Goal: Transaction & Acquisition: Purchase product/service

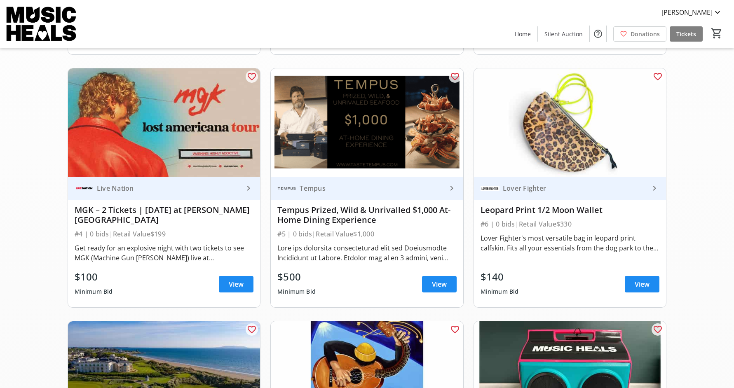
scroll to position [285, 0]
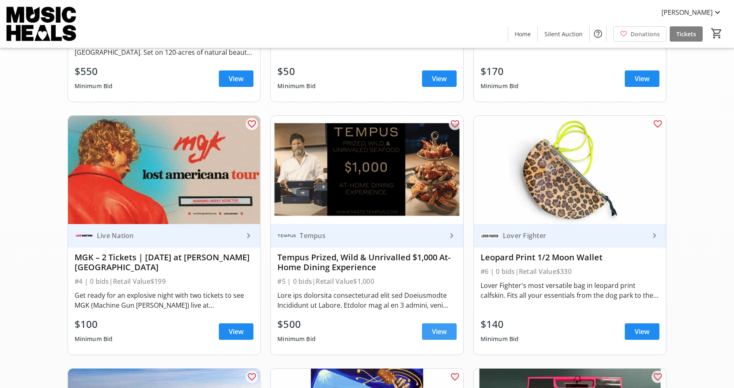
click at [440, 338] on span at bounding box center [439, 332] width 35 height 20
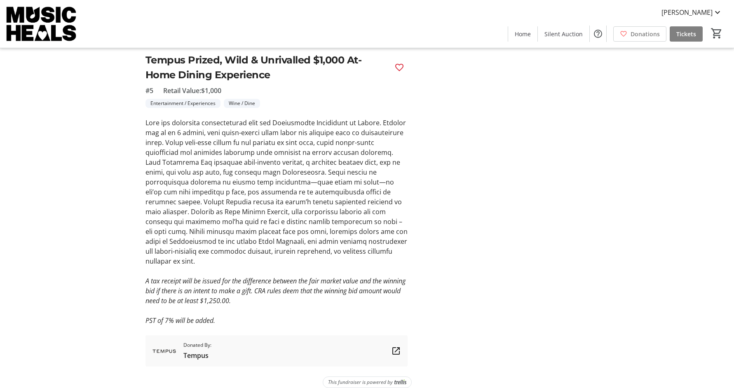
scroll to position [169, 0]
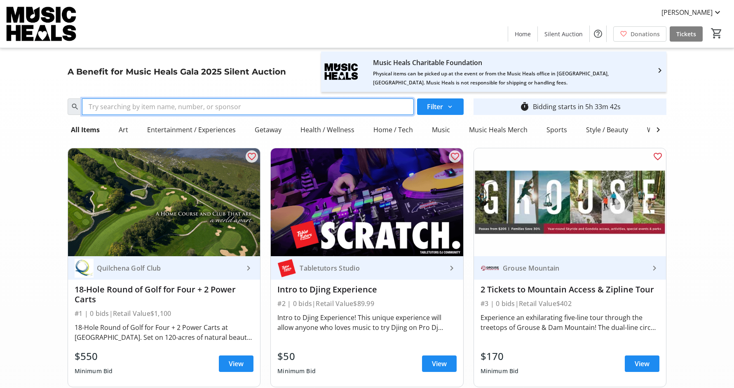
click at [275, 103] on input "Search" at bounding box center [248, 107] width 332 height 16
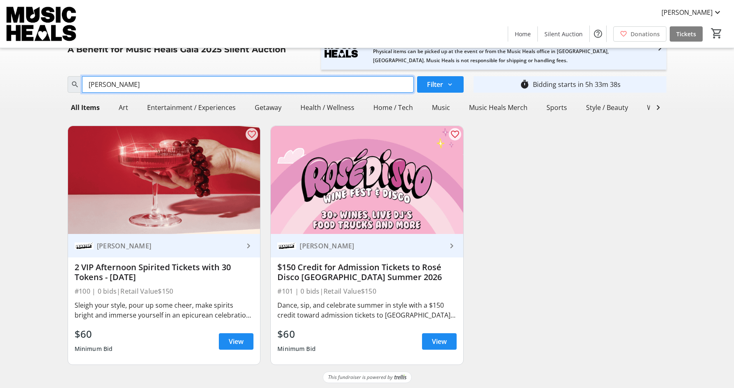
scroll to position [24, 0]
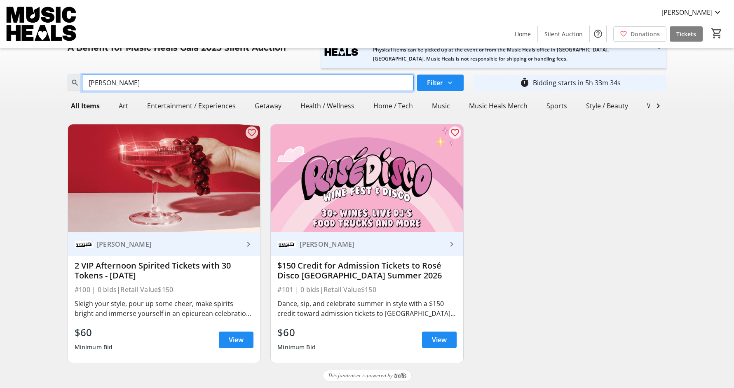
type input "[PERSON_NAME]"
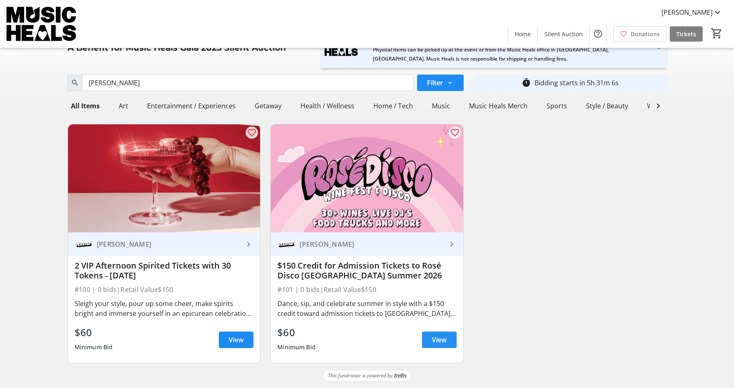
click at [443, 340] on span "View" at bounding box center [439, 340] width 15 height 10
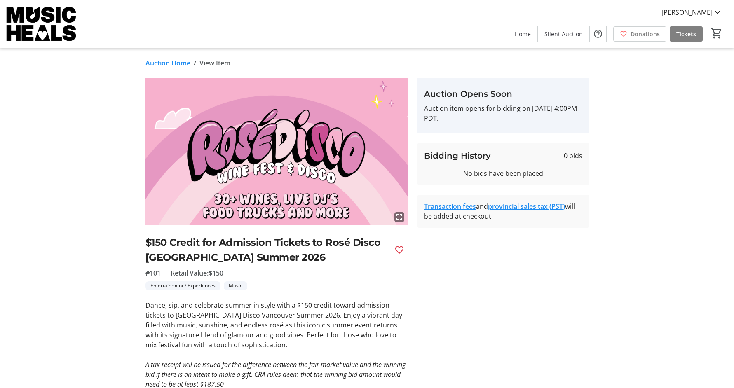
scroll to position [24, 0]
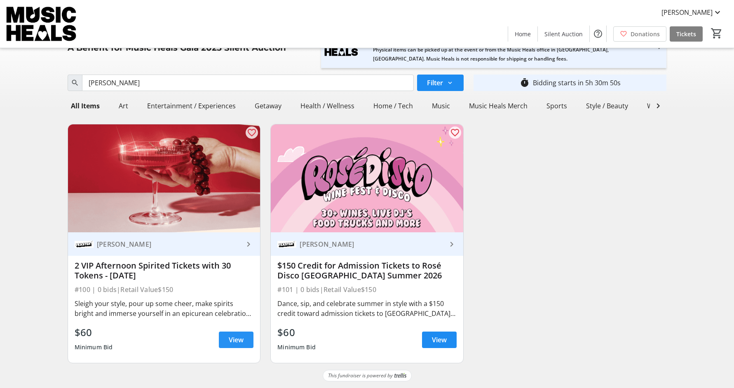
click at [232, 343] on span "View" at bounding box center [236, 340] width 15 height 10
